Goal: Information Seeking & Learning: Learn about a topic

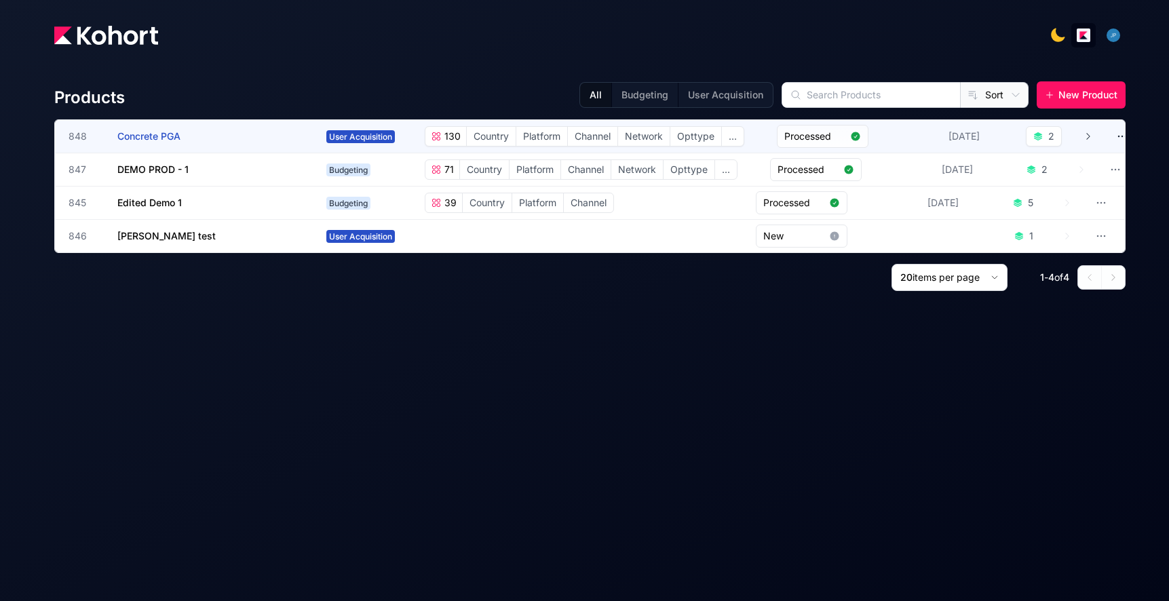
click at [508, 136] on span "Country" at bounding box center [491, 136] width 49 height 19
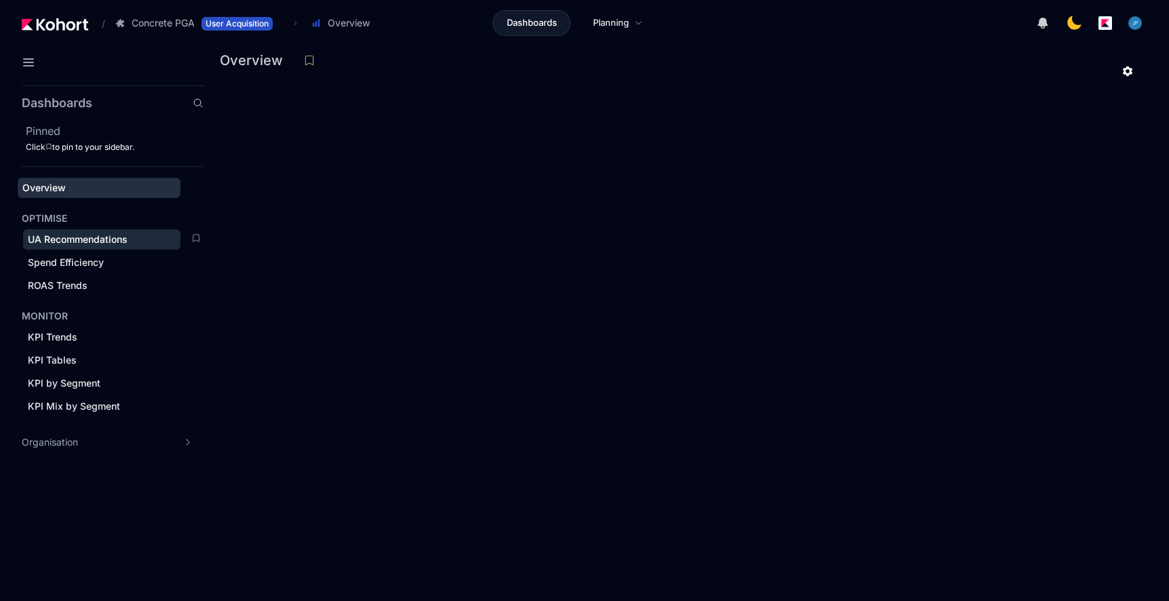
click at [74, 237] on span "UA Recommendations" at bounding box center [78, 239] width 100 height 12
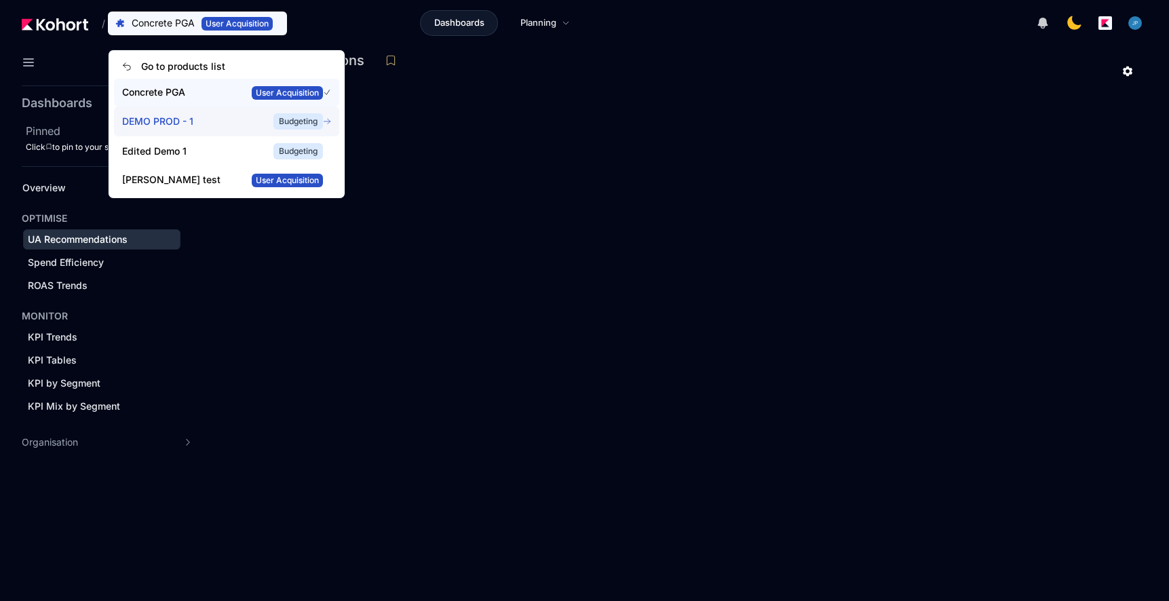
click at [193, 125] on span "DEMO PROD - 1" at bounding box center [187, 122] width 130 height 14
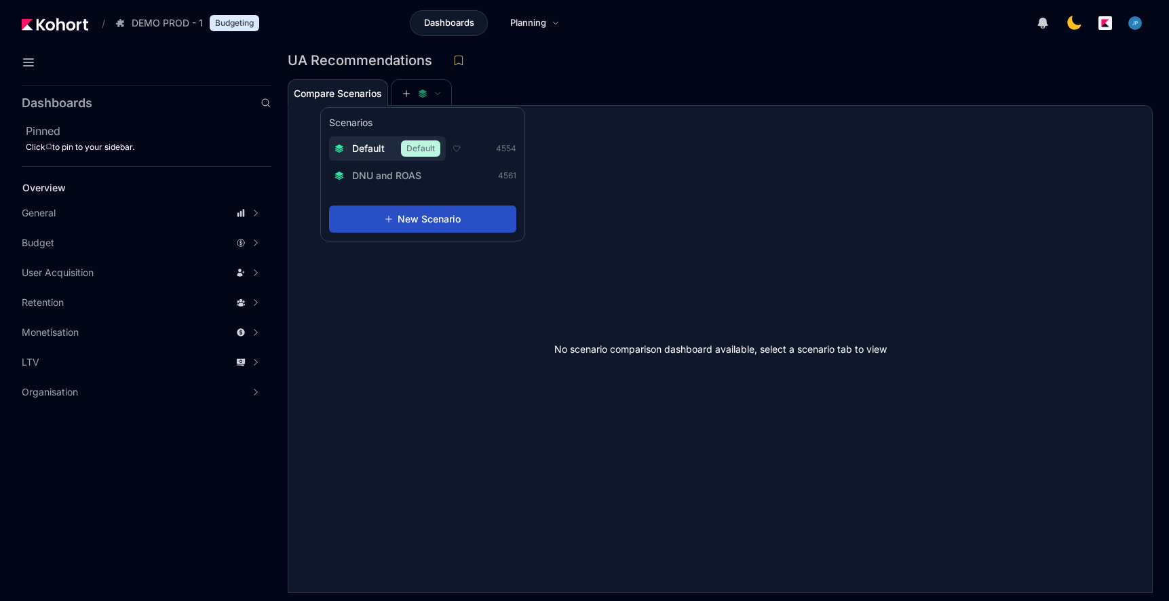
click at [385, 143] on div "Default Default" at bounding box center [387, 148] width 106 height 16
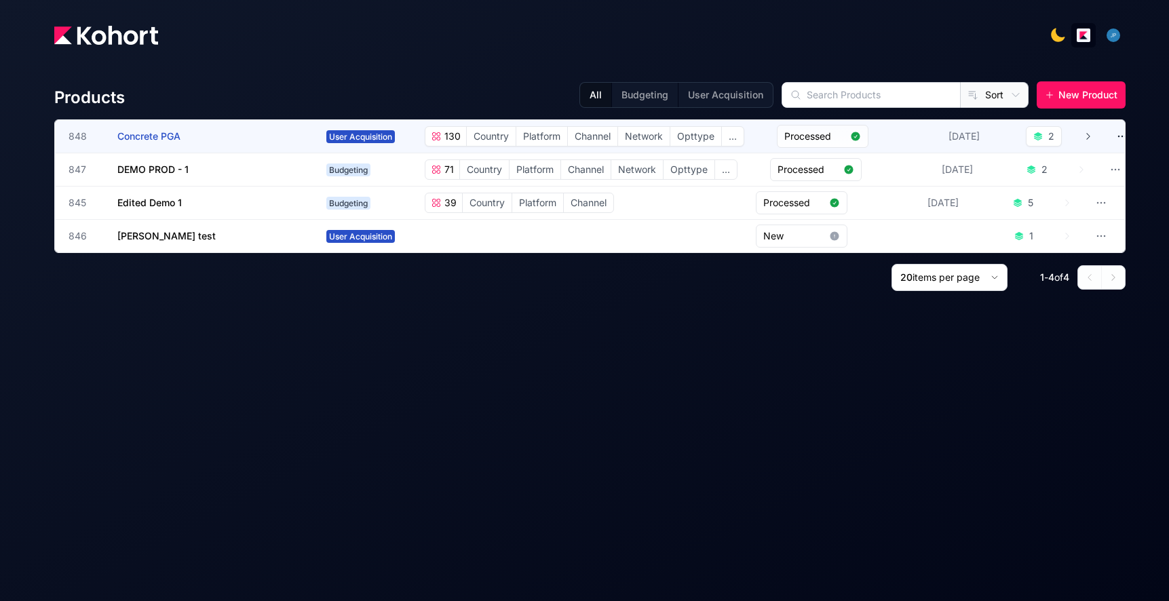
click at [333, 146] on div "User Acquisition 130 6 Categories Country Platform Channel Network Opttype ... …" at bounding box center [707, 136] width 772 height 23
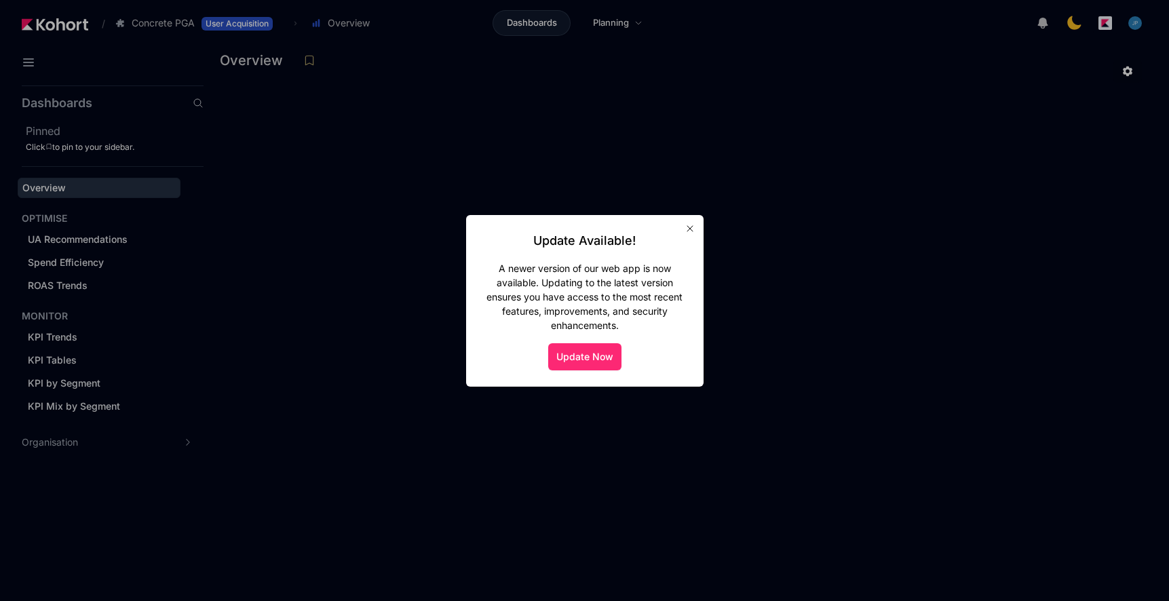
click at [593, 352] on button "Update Now" at bounding box center [584, 356] width 73 height 27
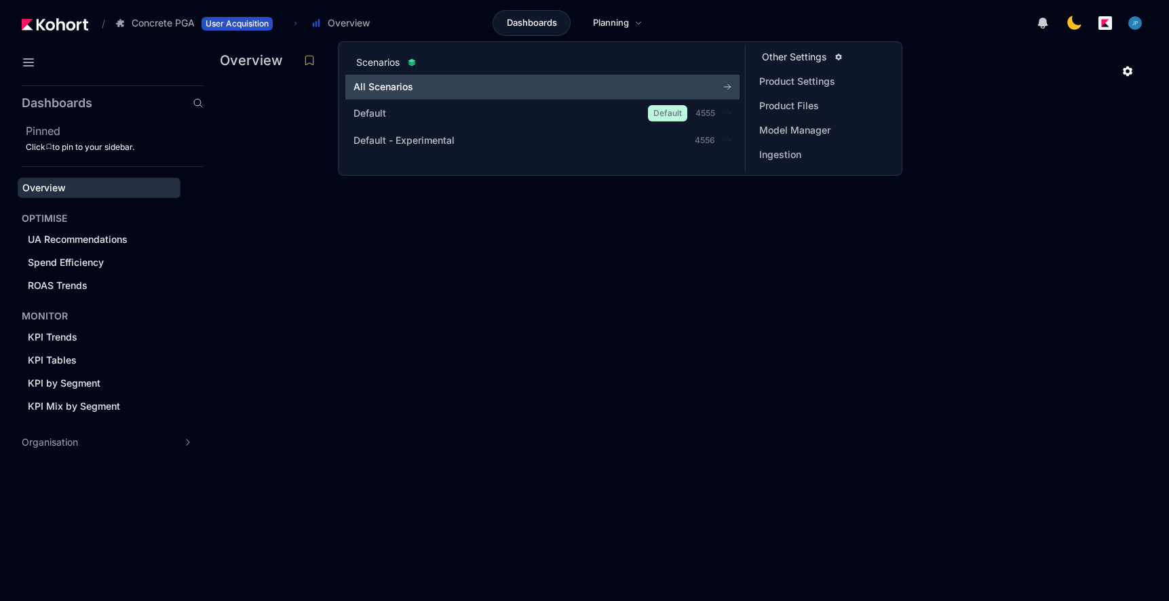
click at [576, 78] on link "All Scenarios" at bounding box center [542, 87] width 394 height 24
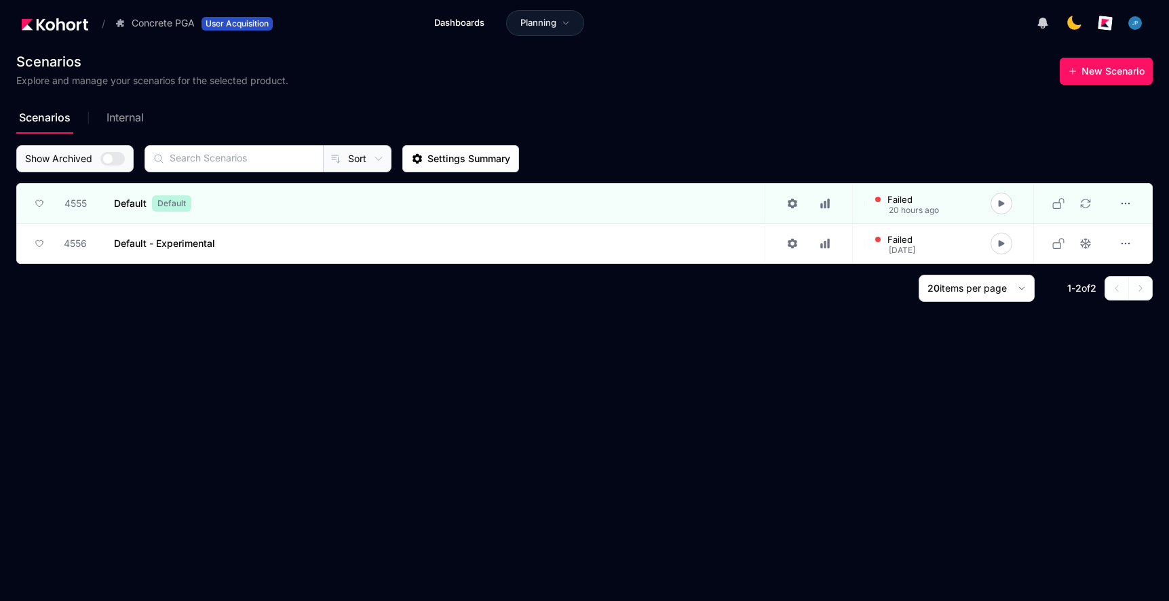
click at [1104, 25] on img "button" at bounding box center [1105, 23] width 15 height 15
click at [868, 146] on div "Show Archived Sort Settings Summary" at bounding box center [584, 158] width 1136 height 27
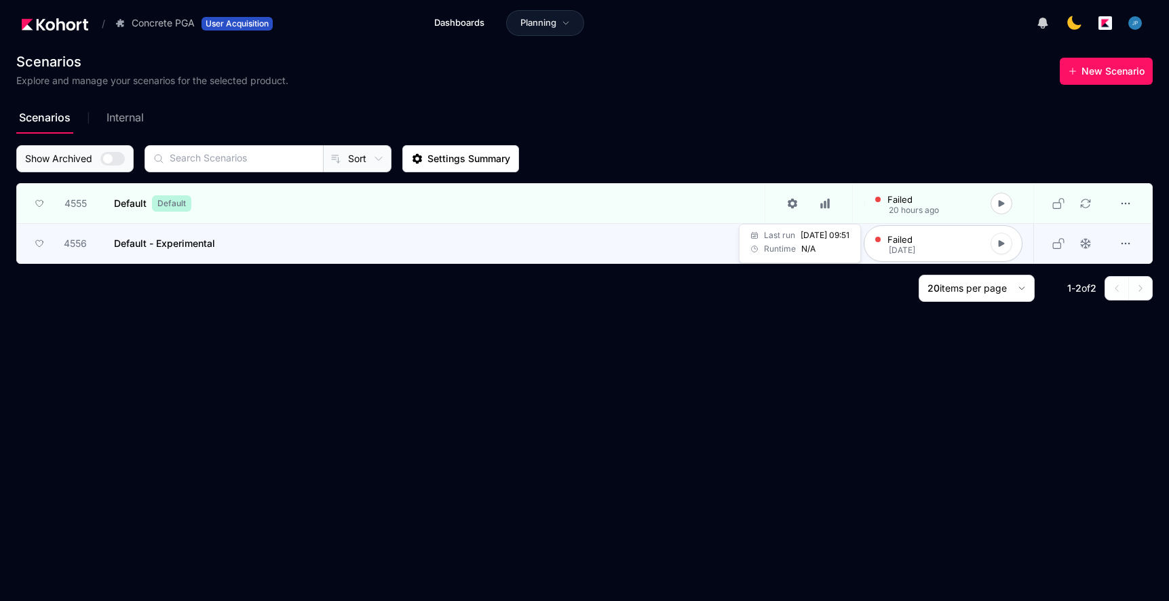
click at [1003, 246] on icon at bounding box center [1000, 243] width 9 height 9
